Goal: Transaction & Acquisition: Purchase product/service

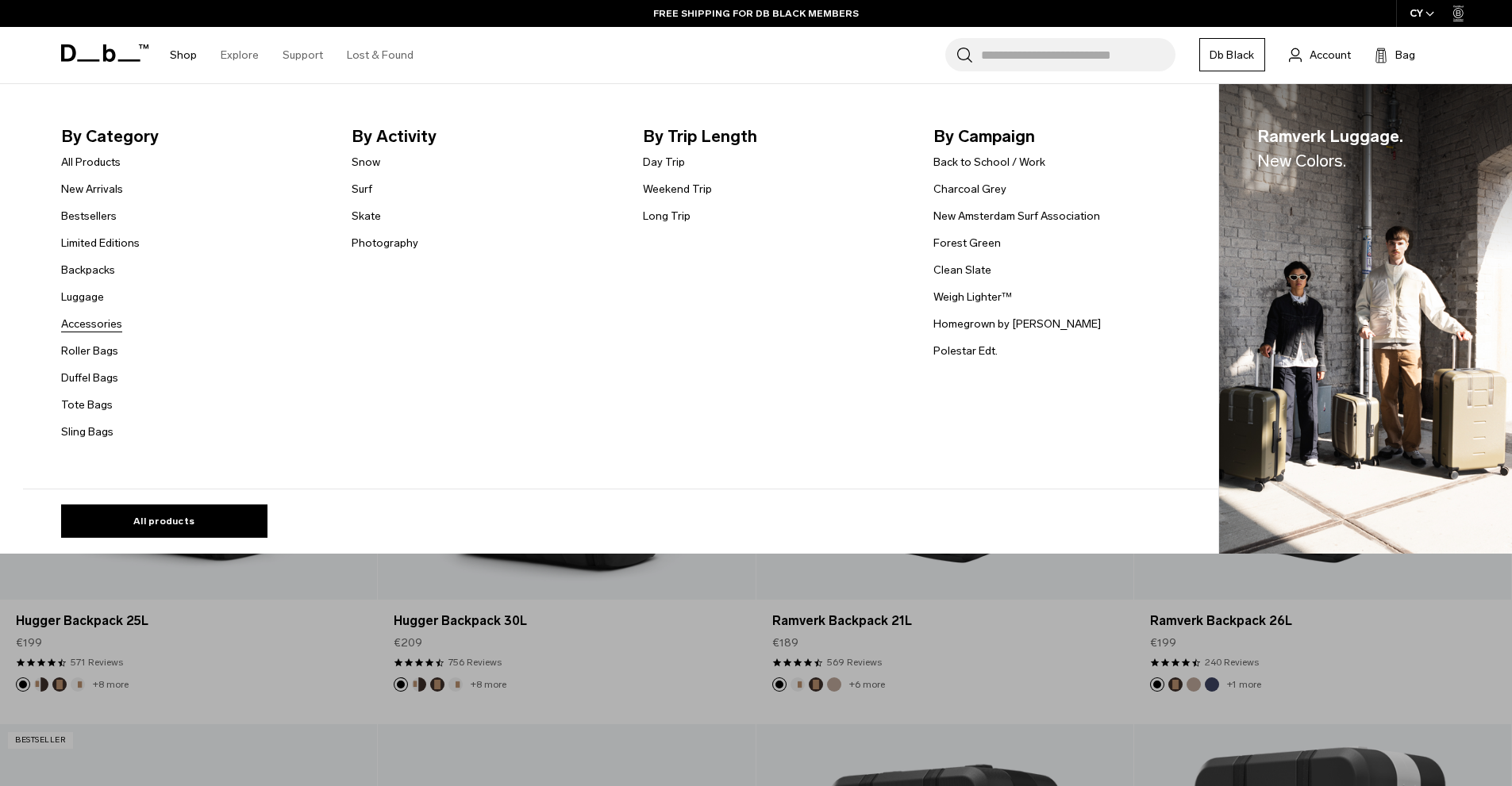
click at [91, 326] on link "Accessories" at bounding box center [91, 323] width 61 height 16
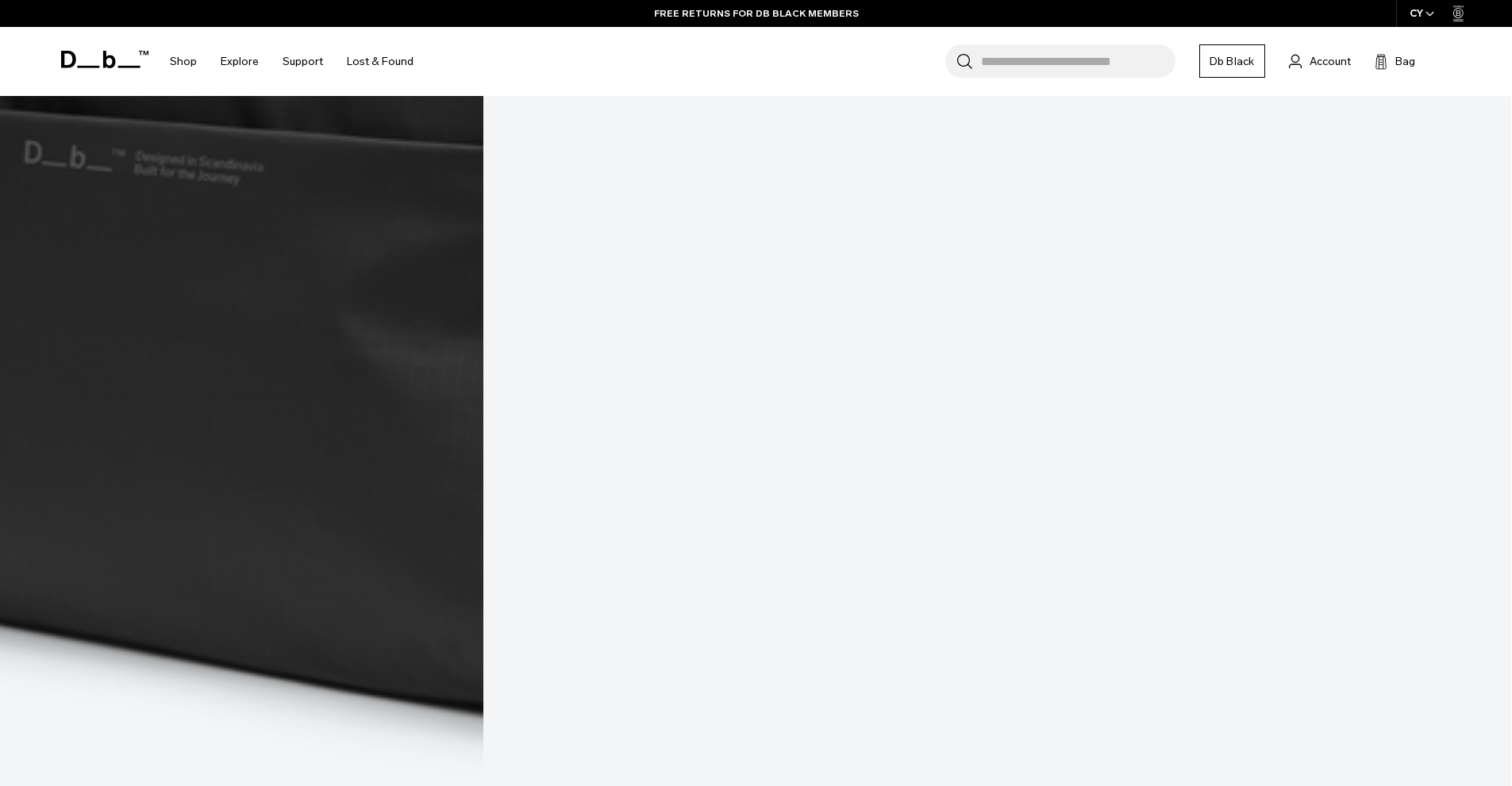
scroll to position [6188, 0]
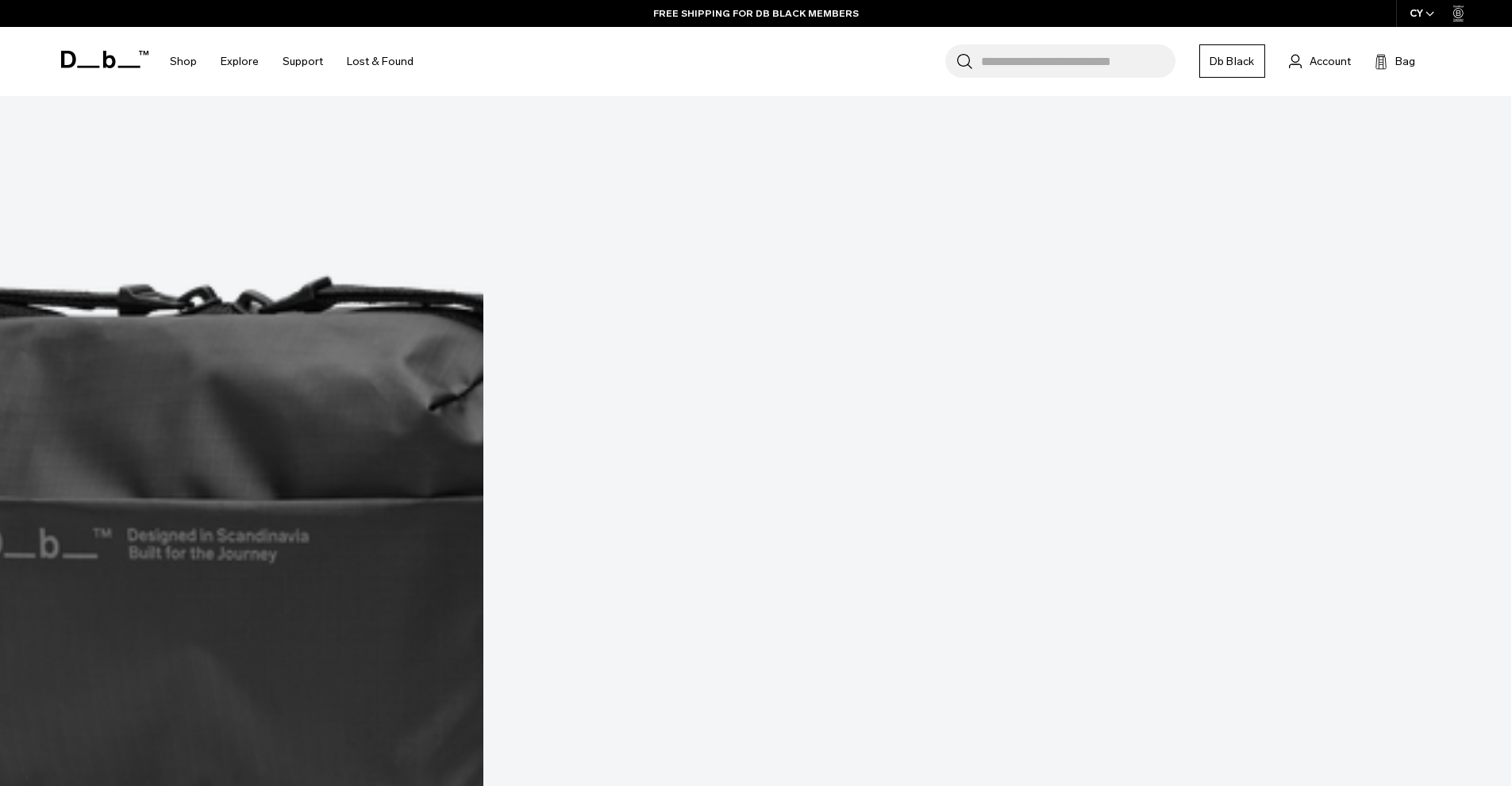
scroll to position [952, 0]
